Goal: Task Accomplishment & Management: Complete application form

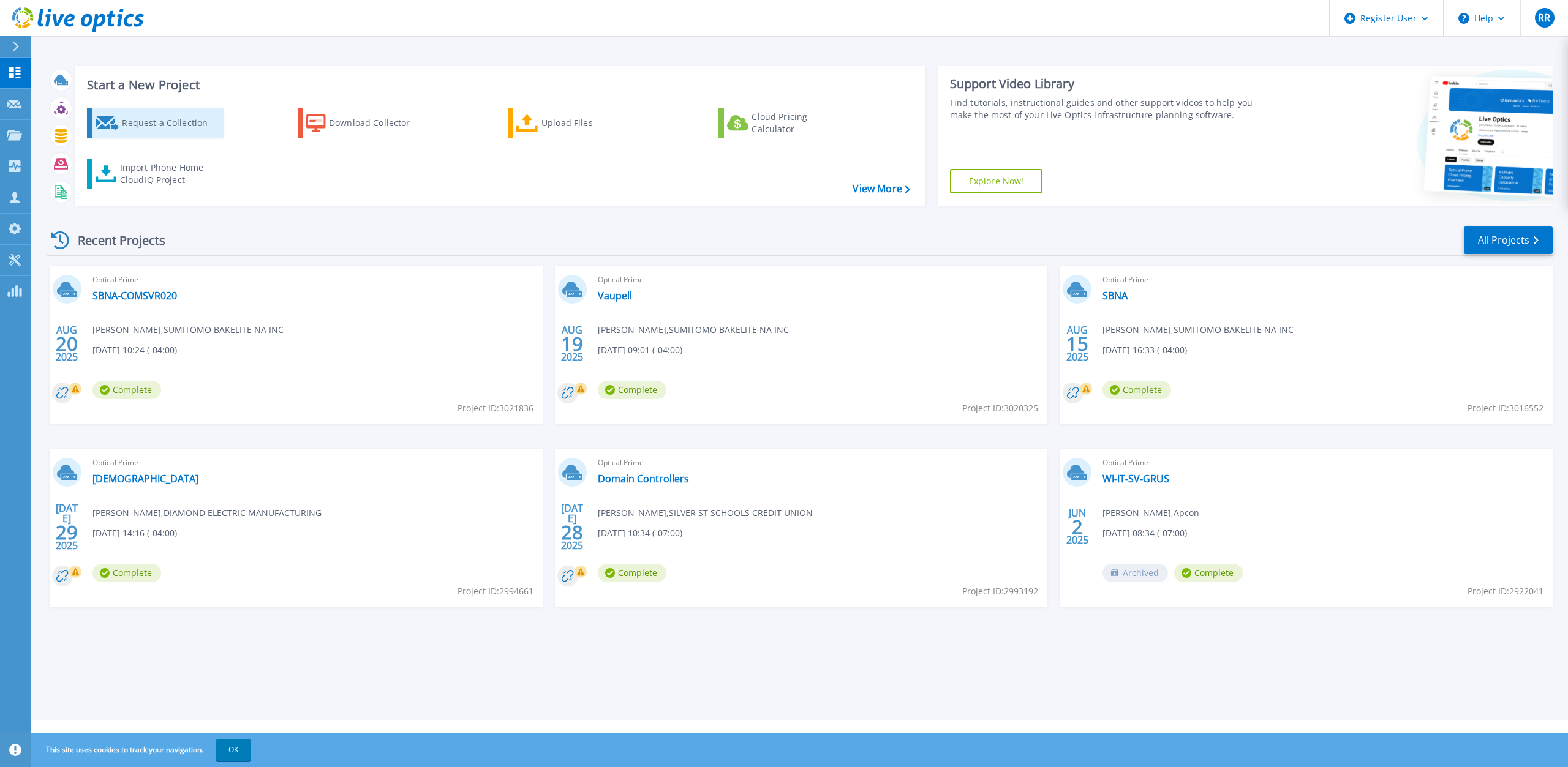
click at [146, 125] on div "Request a Collection" at bounding box center [171, 122] width 98 height 24
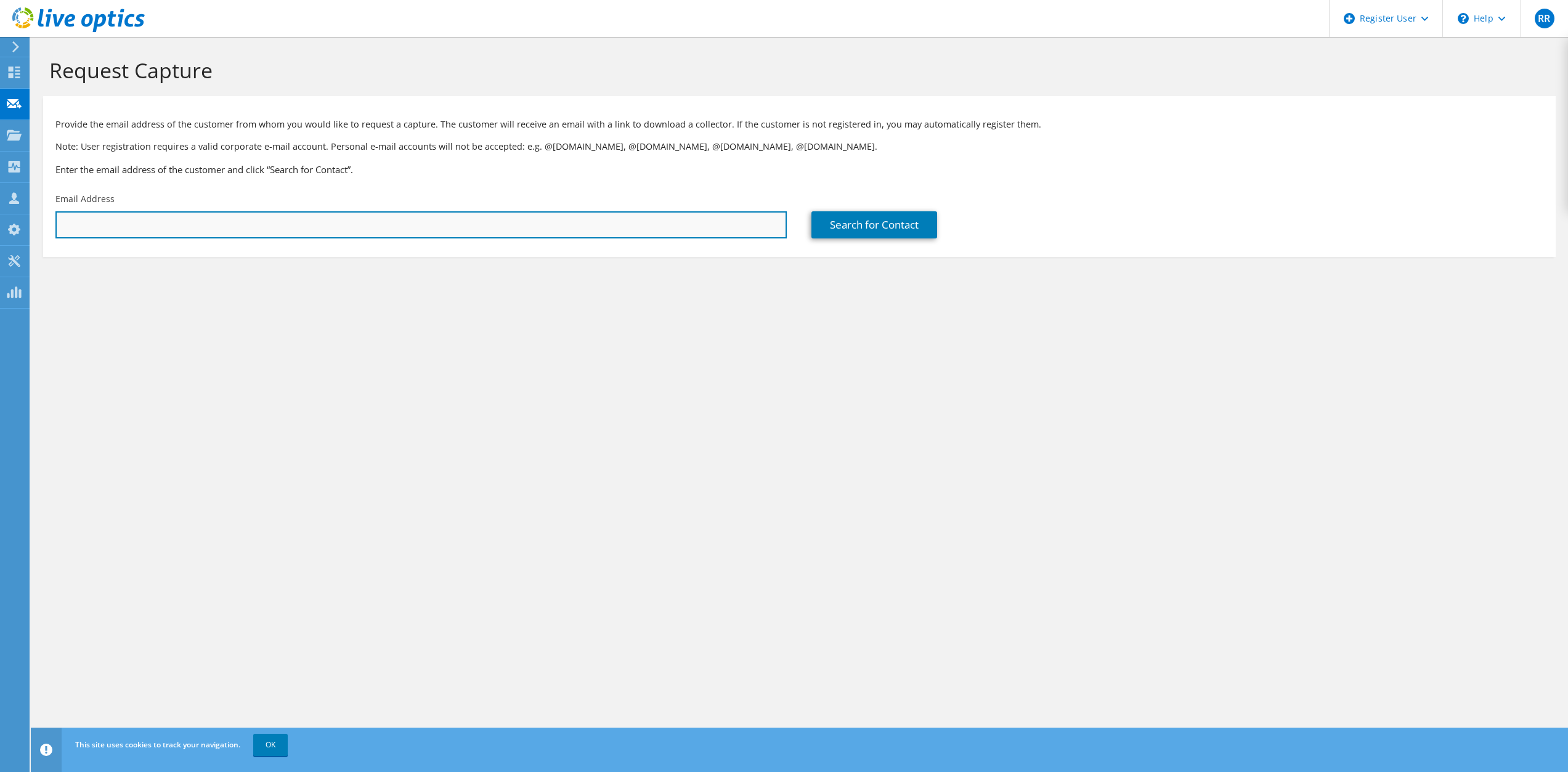
click at [92, 219] on input "text" at bounding box center [421, 224] width 731 height 27
paste input "[EMAIL_ADDRESS][PERSON_NAME][DOMAIN_NAME]"
type input "[EMAIL_ADDRESS][PERSON_NAME][DOMAIN_NAME]"
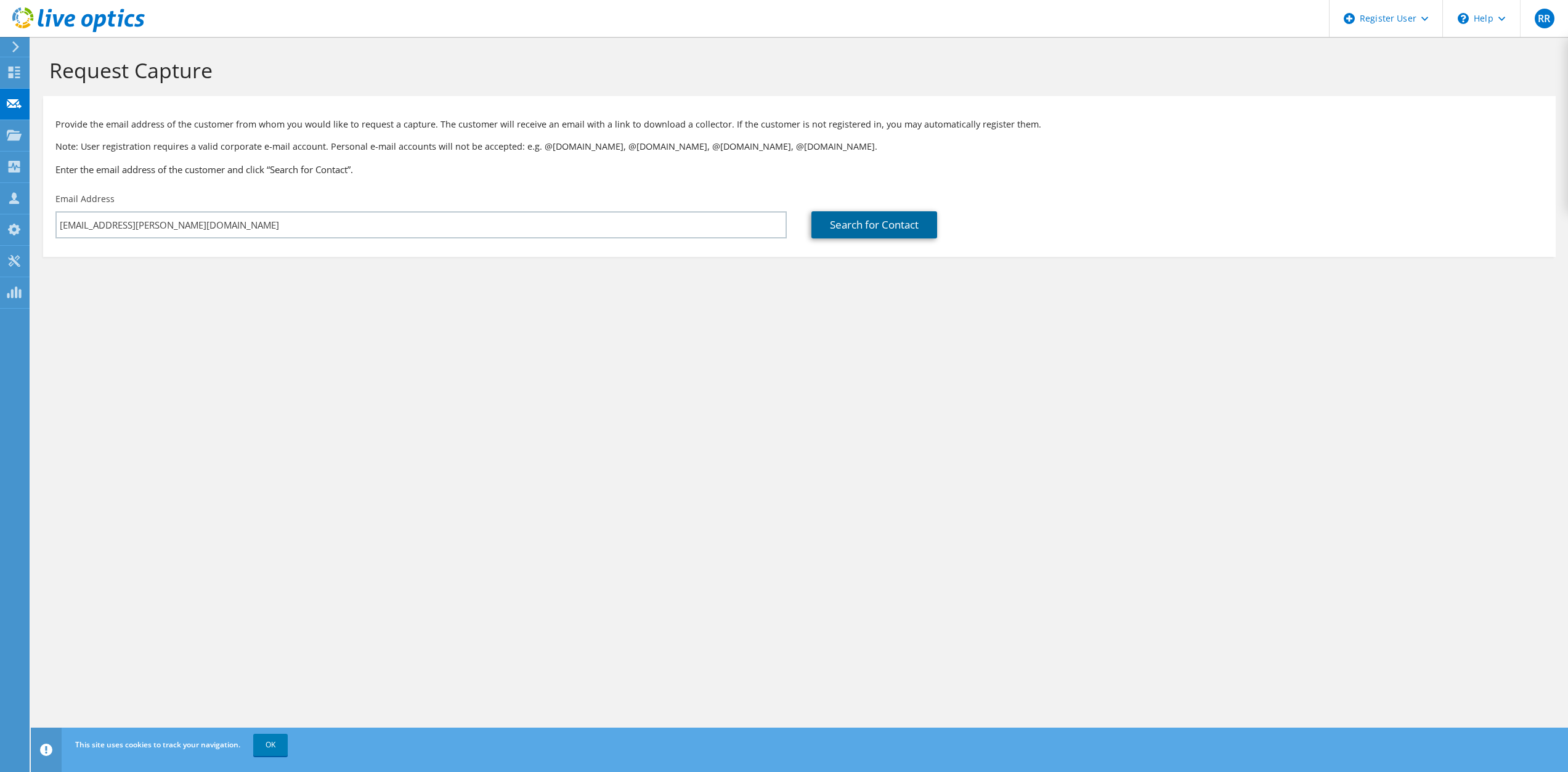
click at [873, 229] on link "Search for Contact" at bounding box center [875, 224] width 126 height 27
type input "[PERSON_NAME] MANAGEMENT CO"
type input "[PERSON_NAME]"
type input "[GEOGRAPHIC_DATA]"
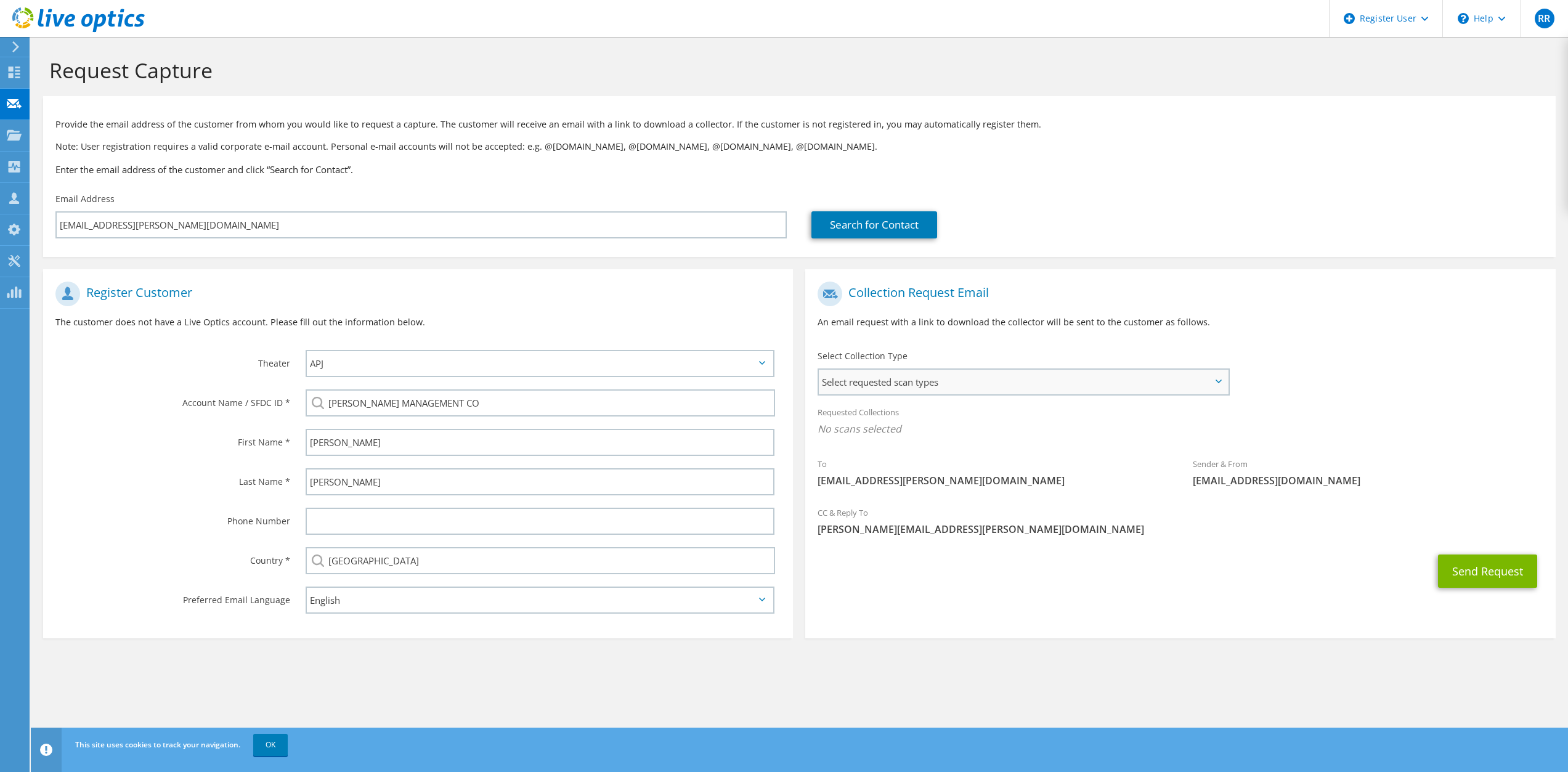
click at [1161, 378] on span "Select requested scan types" at bounding box center [1023, 382] width 409 height 25
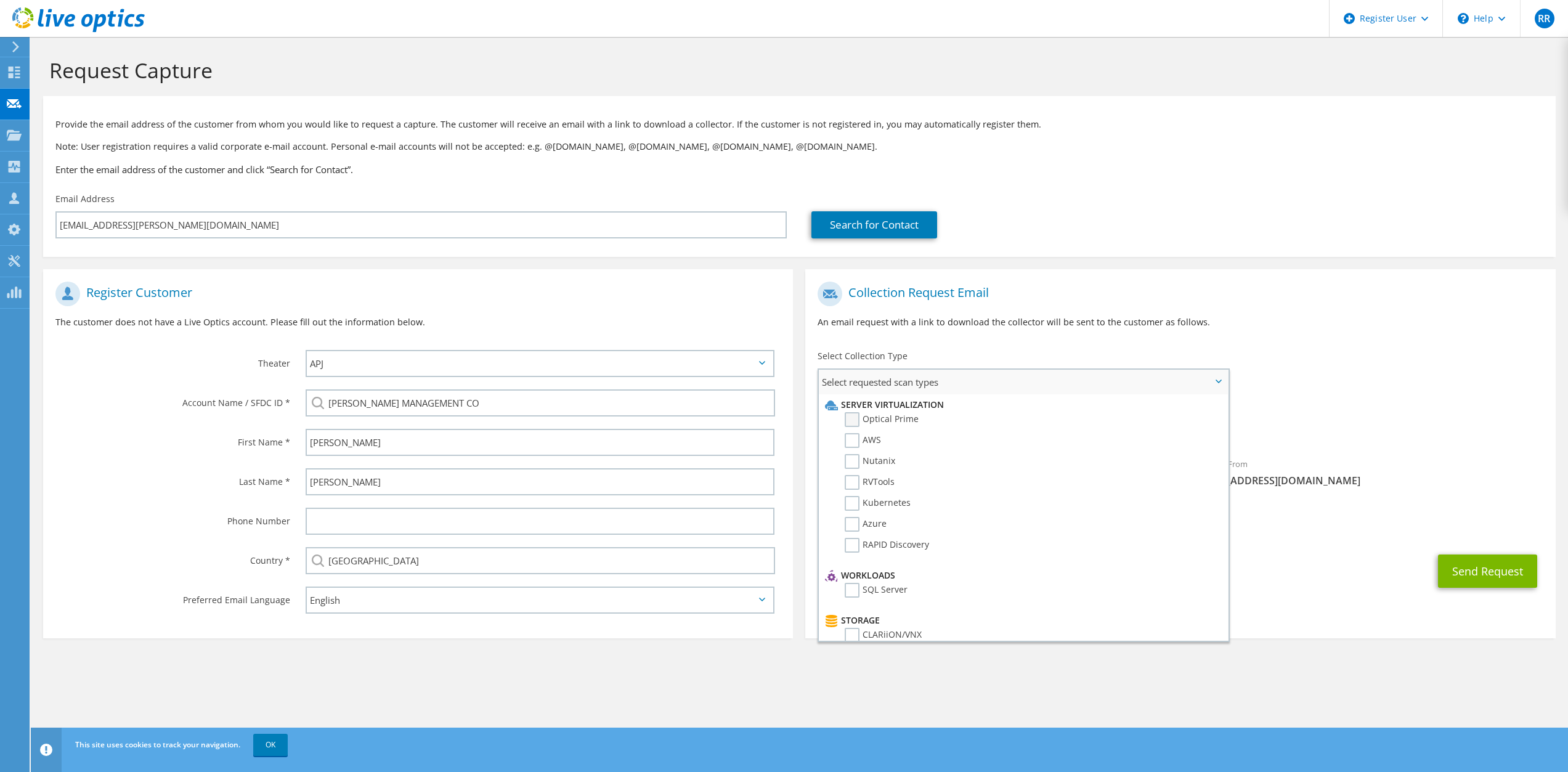
click at [849, 421] on label "Optical Prime" at bounding box center [881, 420] width 74 height 15
click at [0, 0] on input "Optical Prime" at bounding box center [0, 0] width 0 height 0
click at [1339, 417] on div "Requested Collections No scans selected Optical Prime" at bounding box center [1180, 424] width 750 height 49
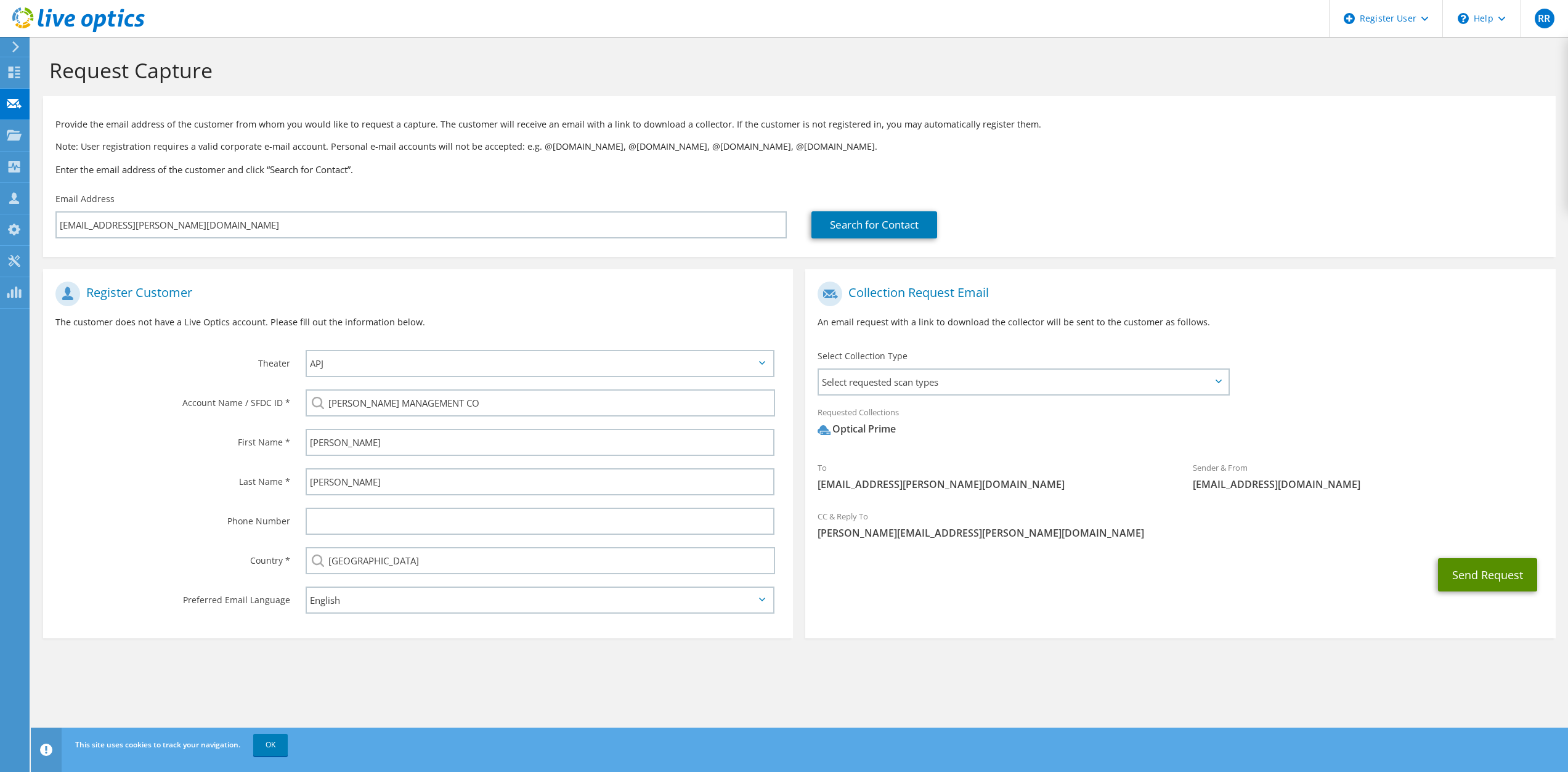
click at [1481, 575] on button "Send Request" at bounding box center [1488, 575] width 99 height 33
